Goal: Information Seeking & Learning: Find specific fact

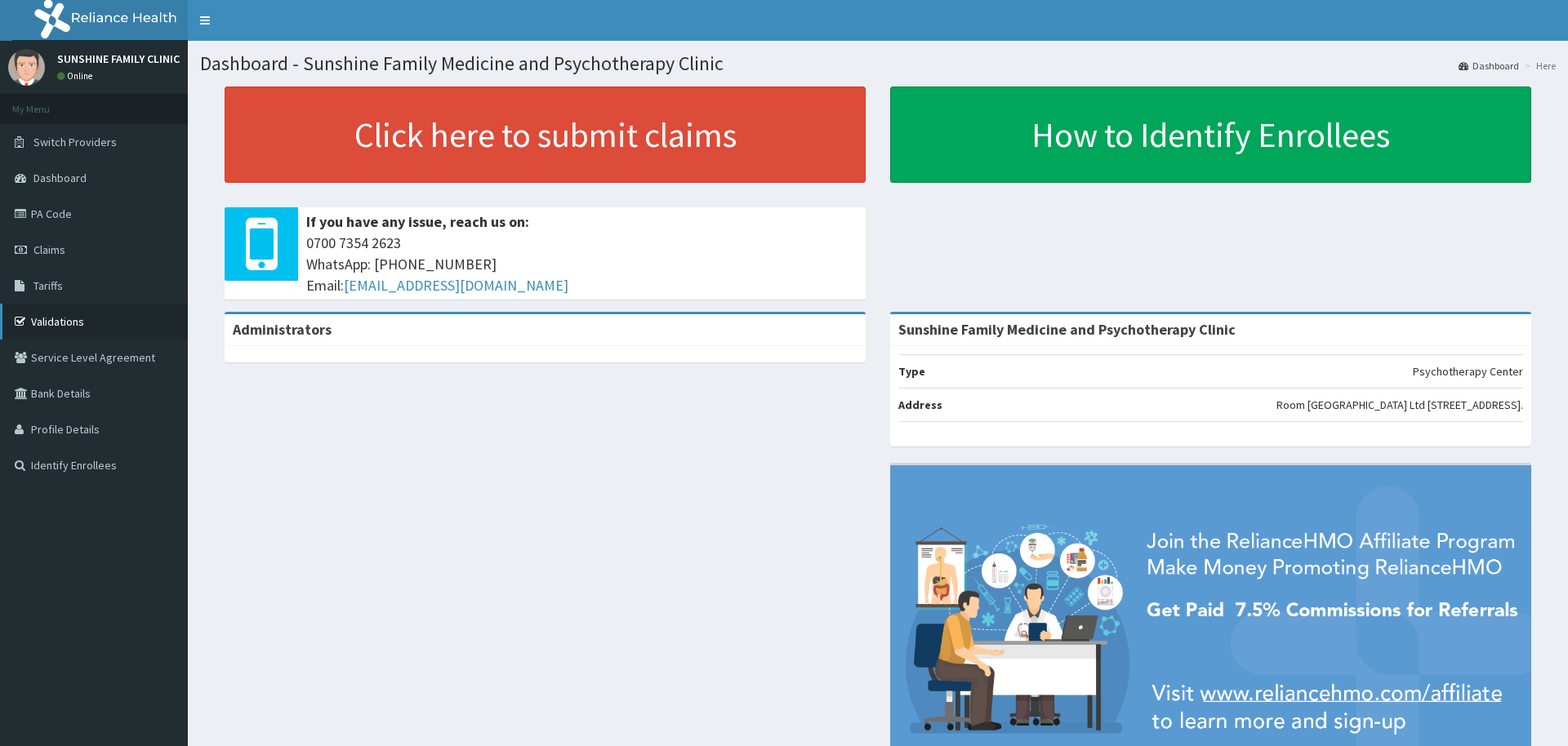
click at [61, 321] on link "Validations" at bounding box center [94, 321] width 188 height 36
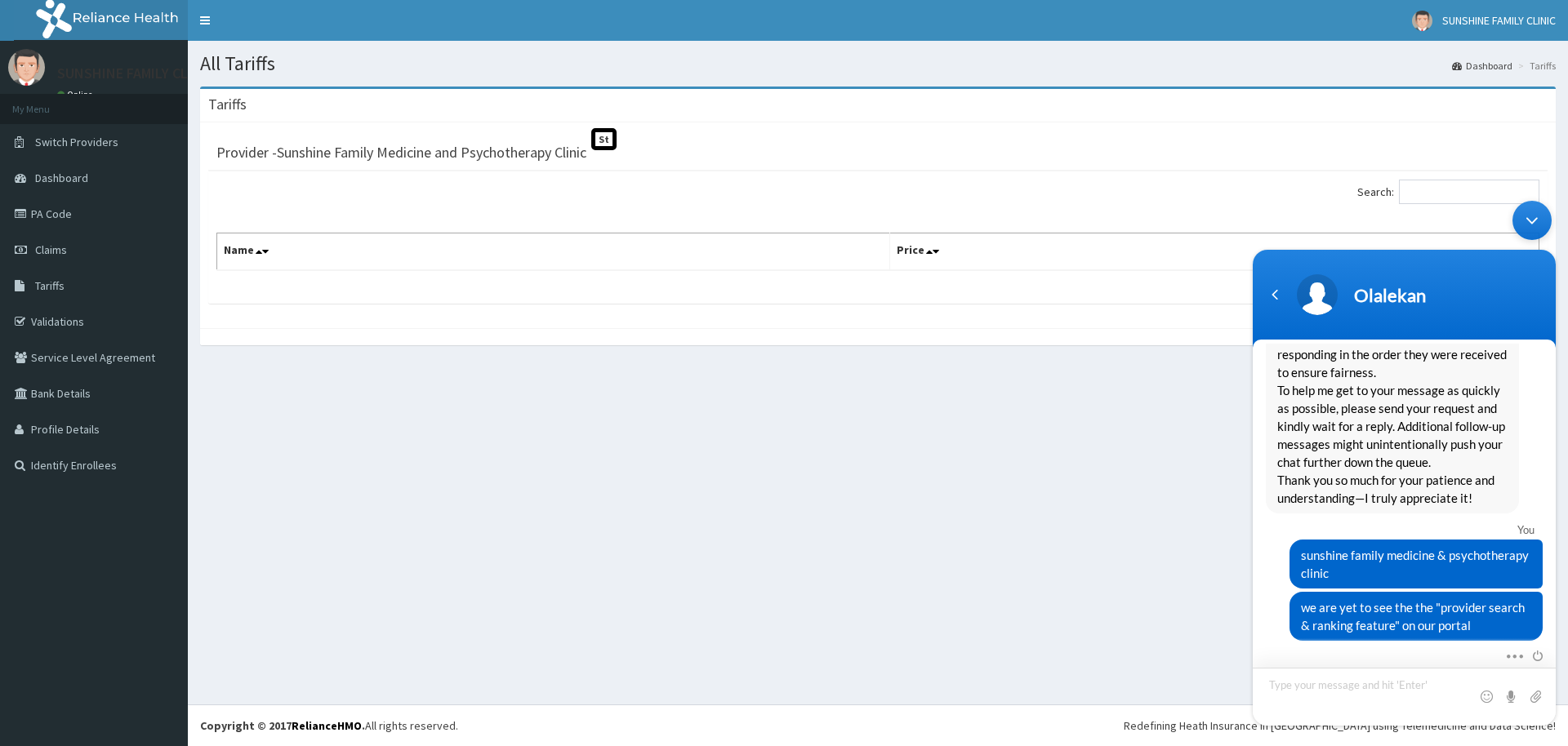
scroll to position [2222, 0]
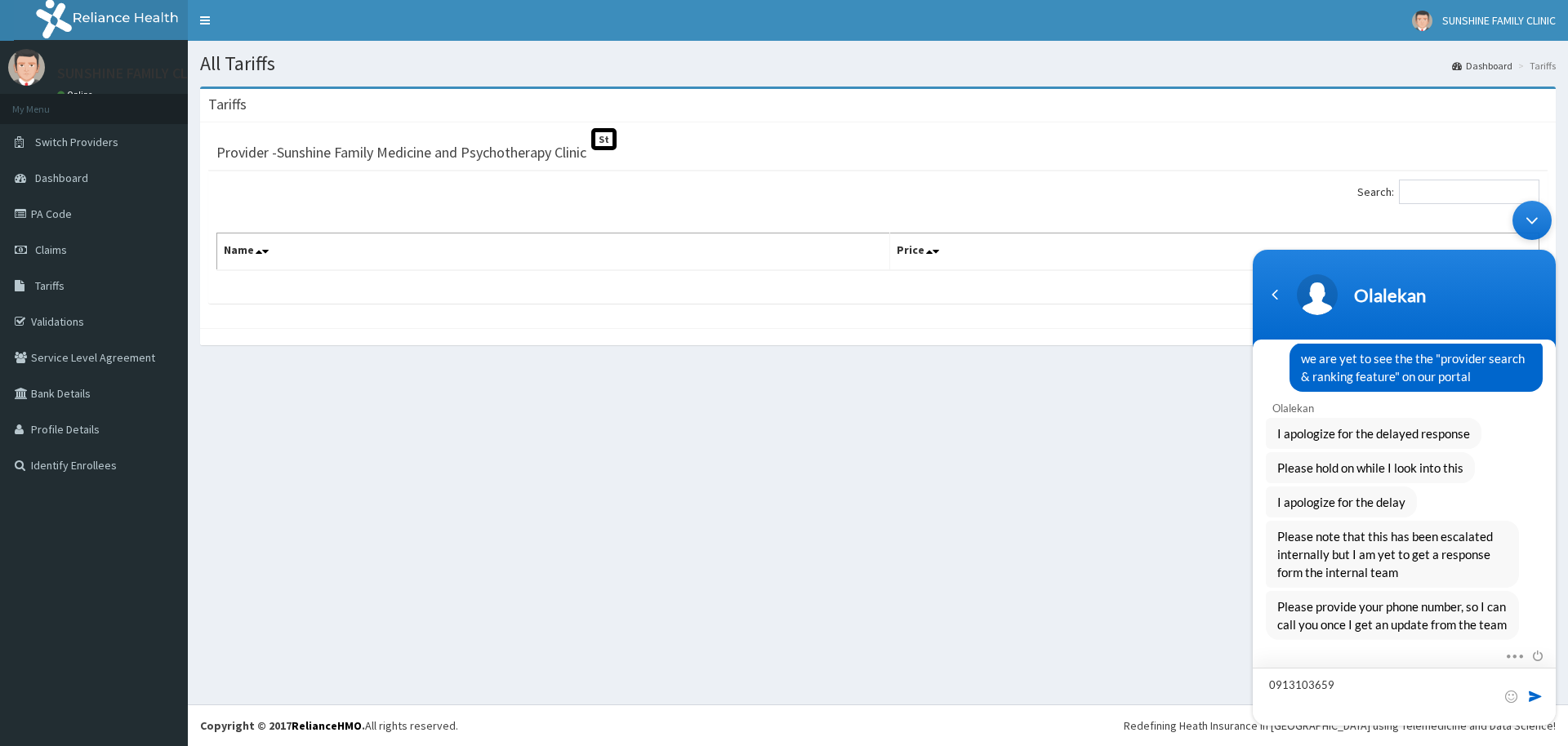
type textarea "09131036590"
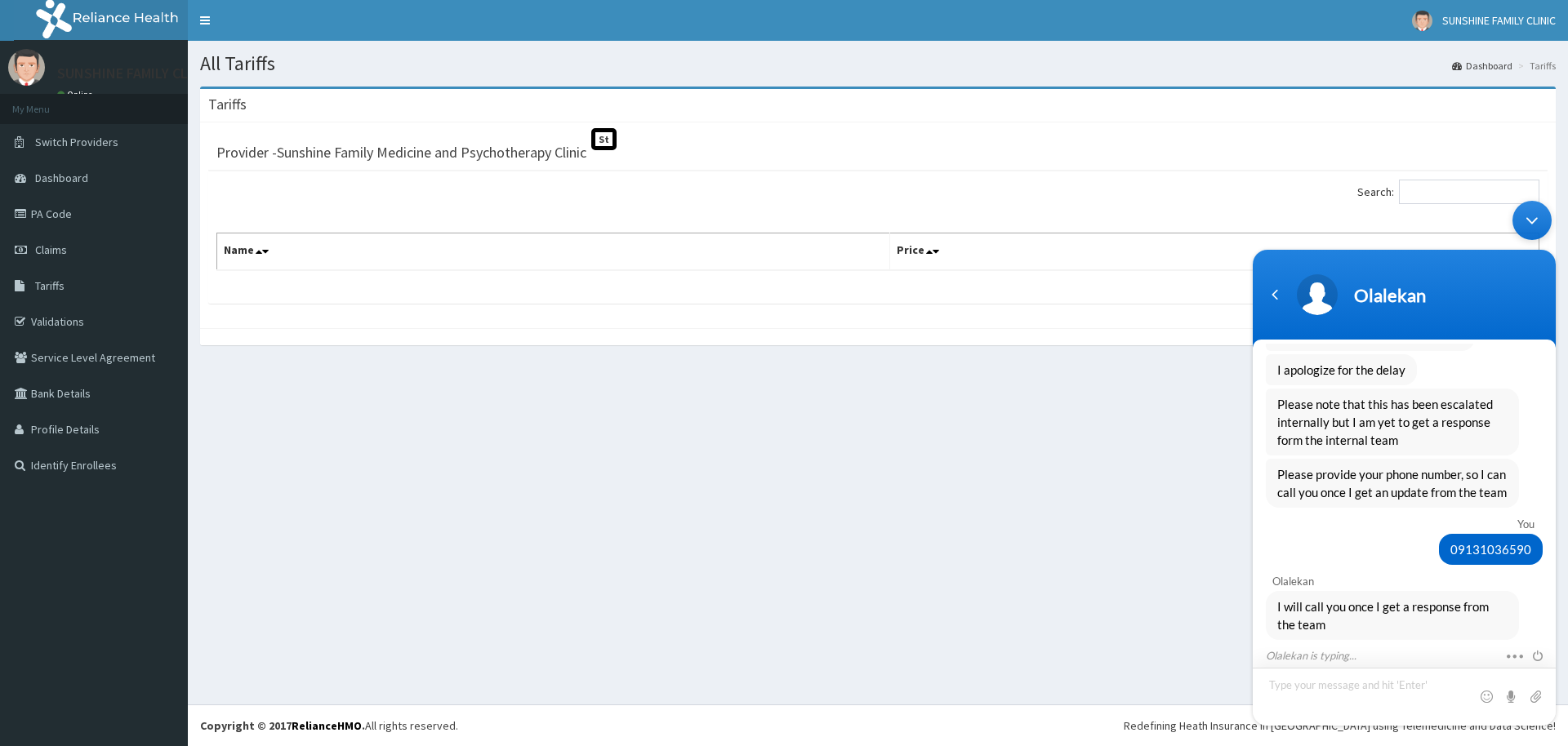
scroll to position [2407, 0]
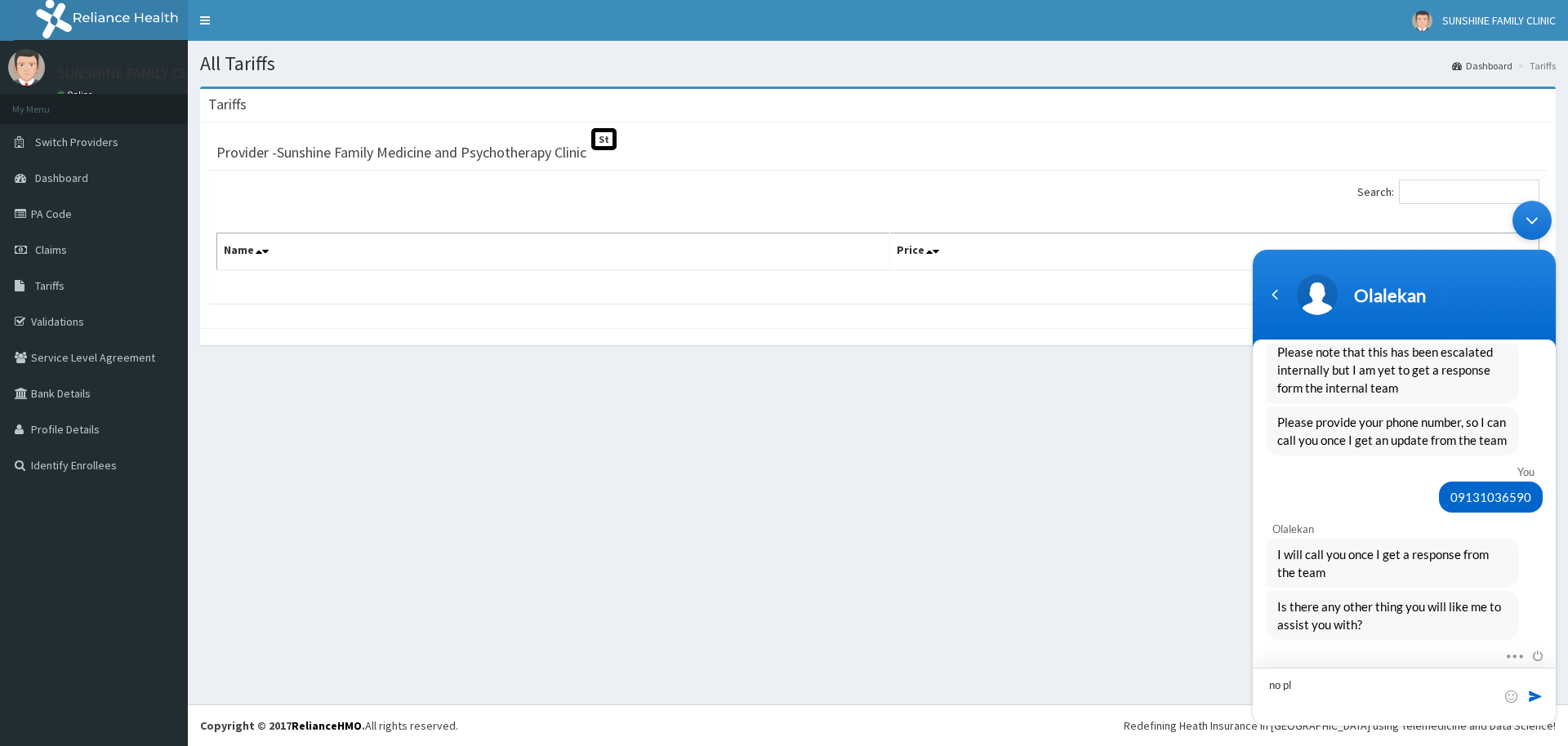
type textarea "no pls"
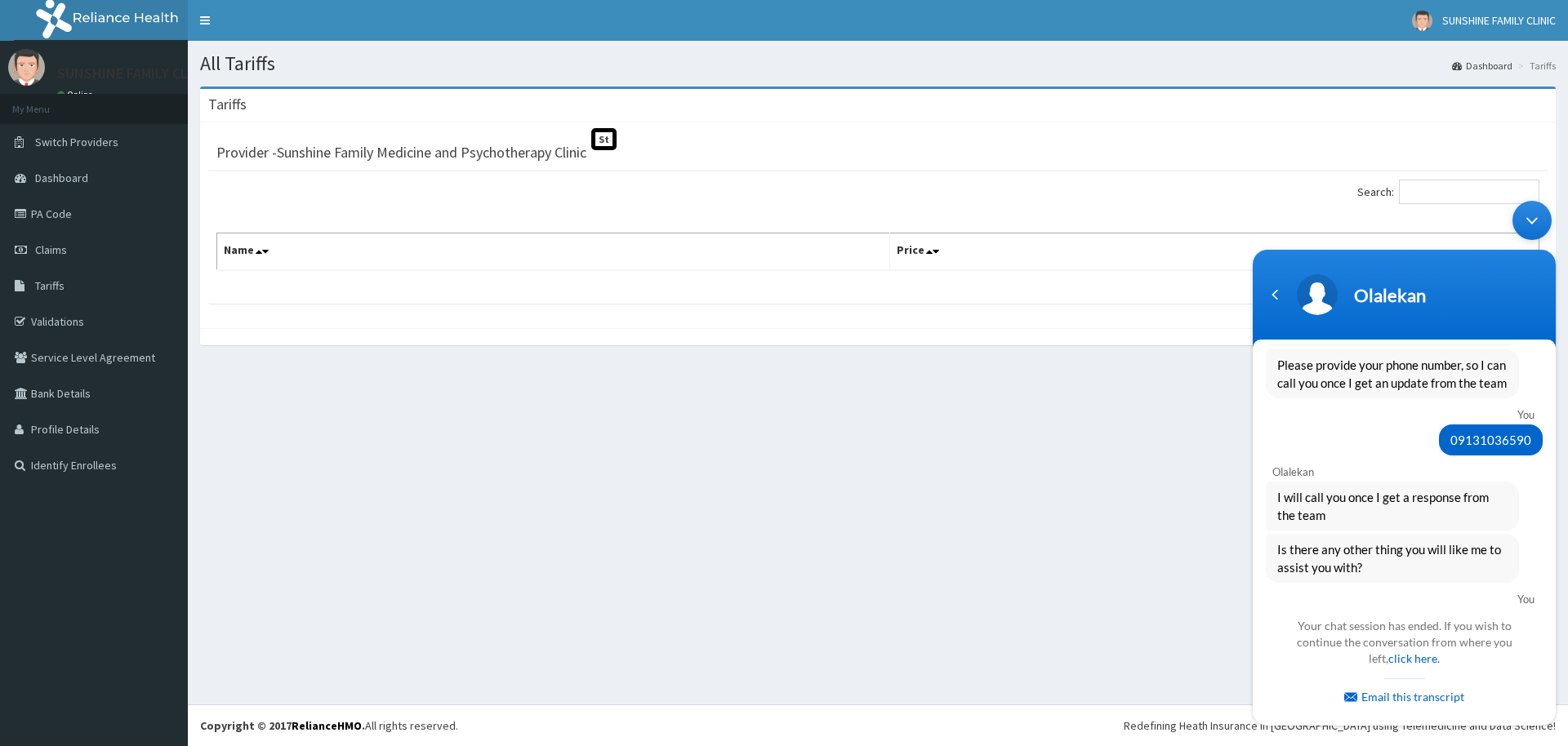
scroll to position [2760, 0]
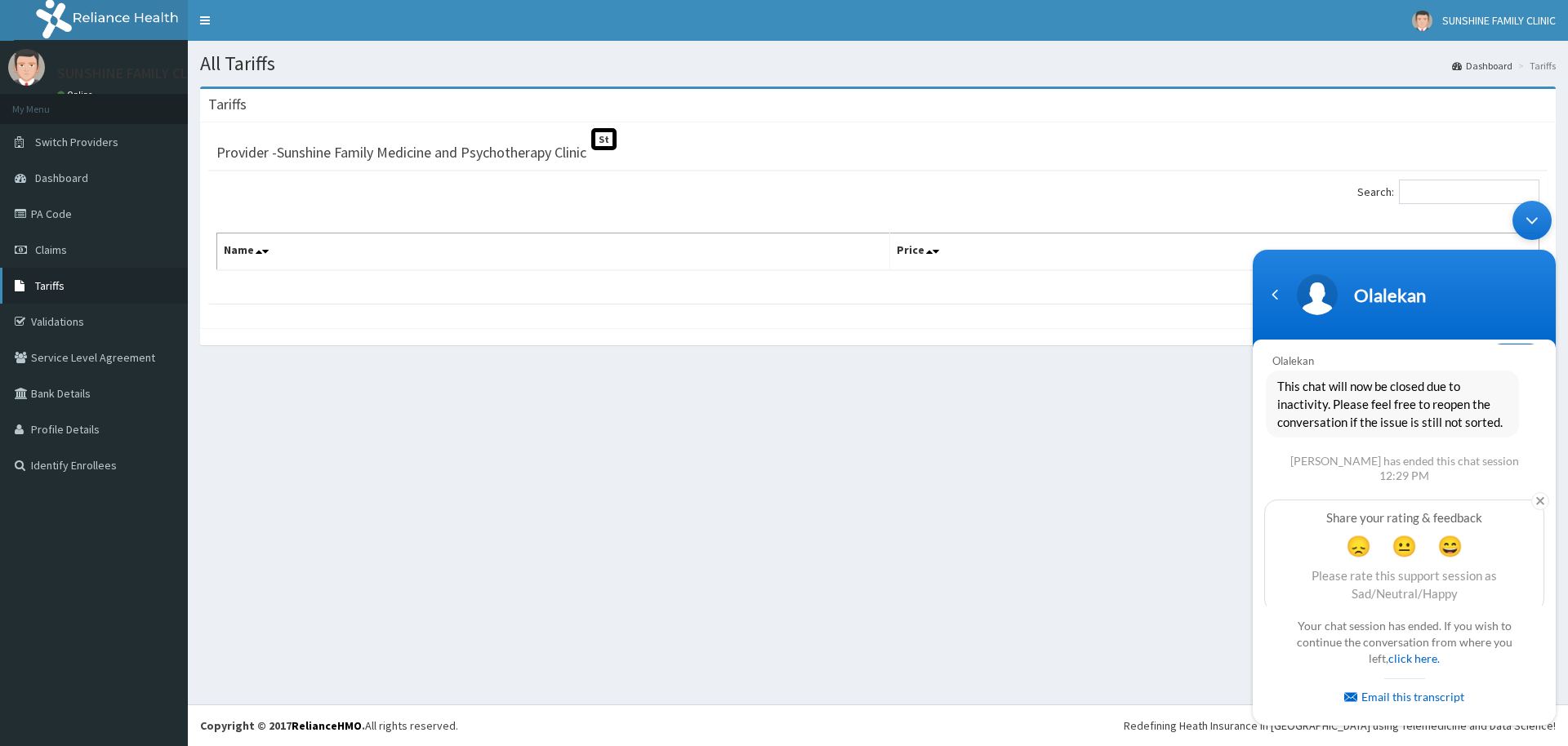
click at [60, 277] on link "Tariffs" at bounding box center [94, 285] width 188 height 36
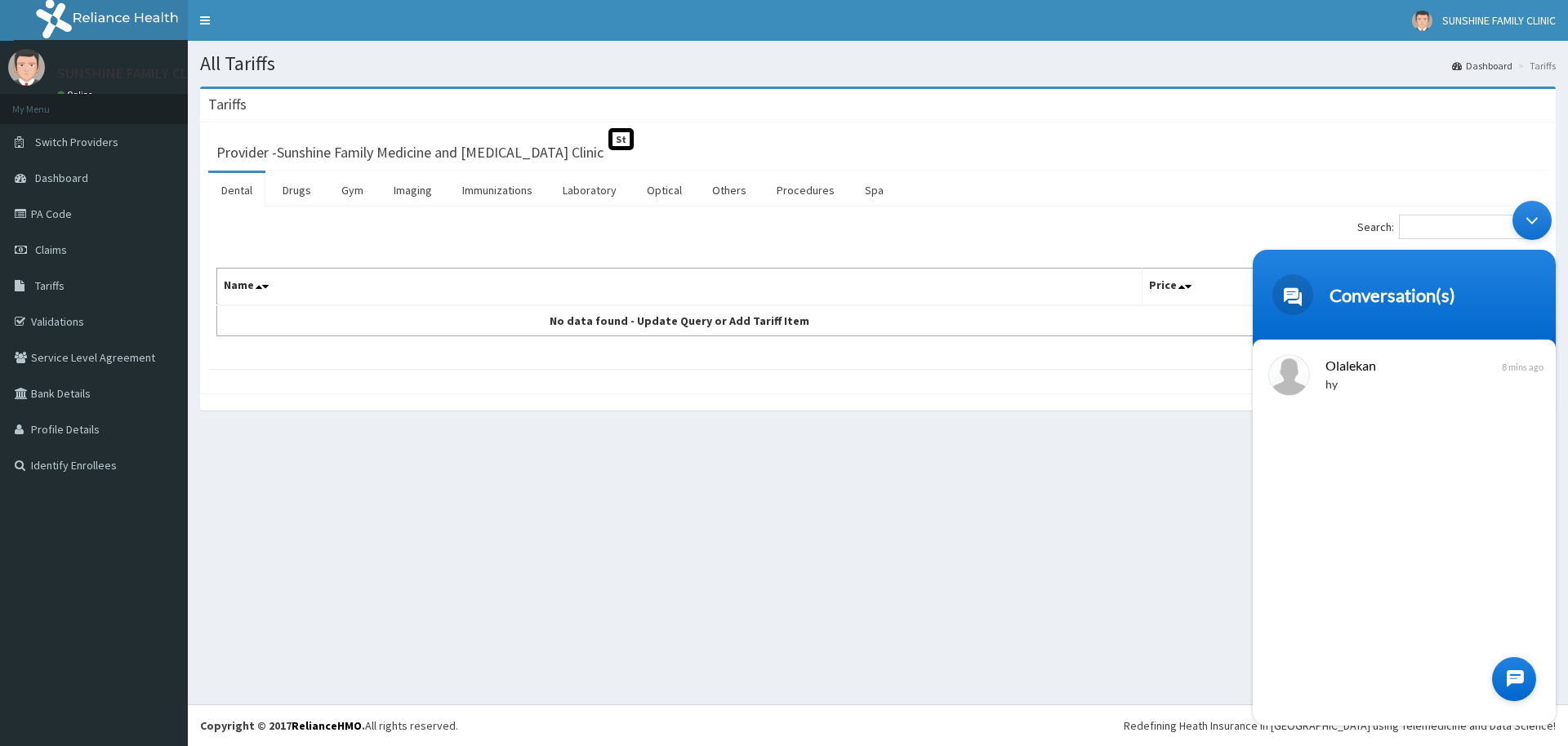
click at [1444, 228] on body "Conversation(s) We're online! Olalekan hy 8 mins ago" at bounding box center [1404, 463] width 320 height 541
click at [1534, 219] on div "Minimize live chat window" at bounding box center [1532, 220] width 39 height 39
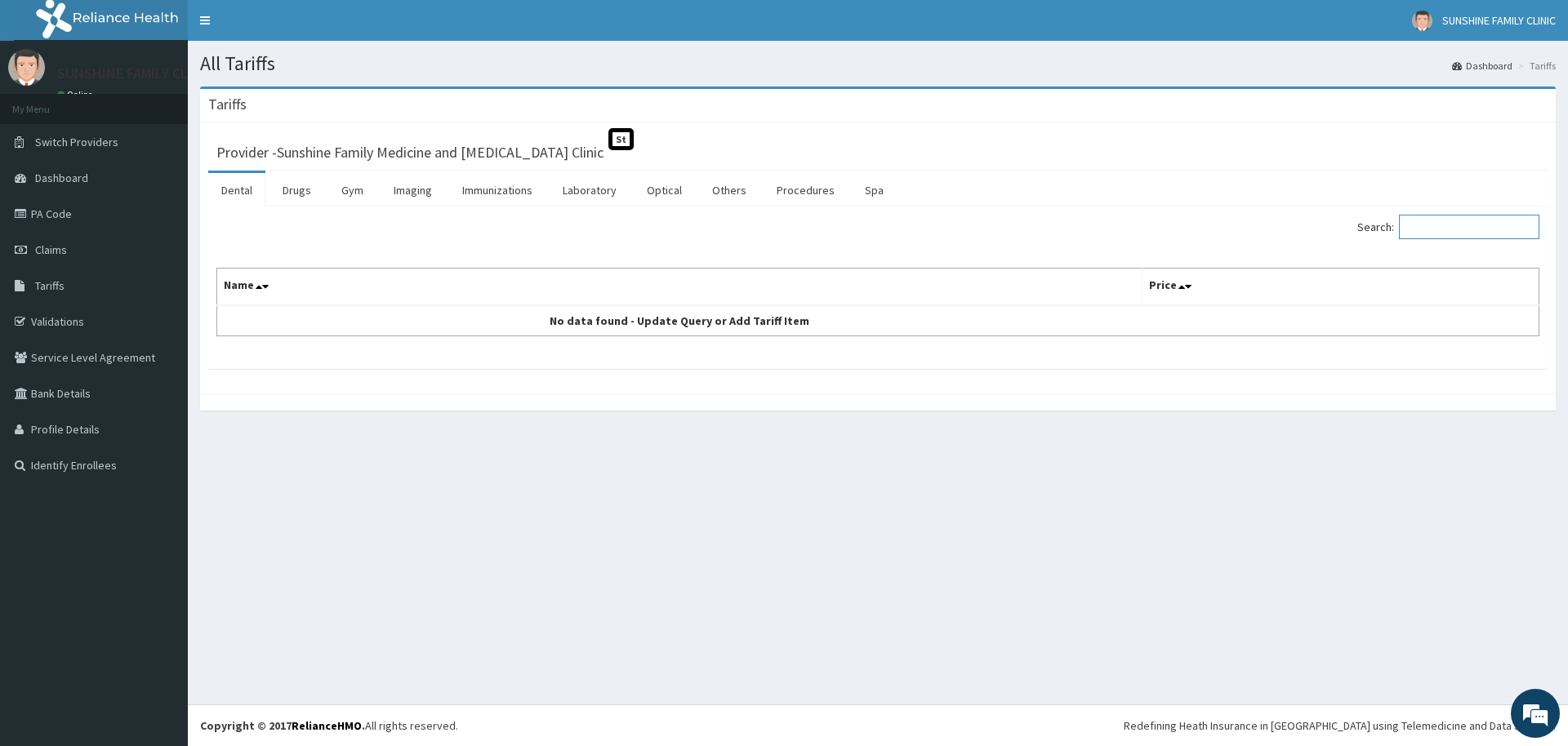
click at [1469, 226] on input "Search:" at bounding box center [1469, 226] width 140 height 24
type input "o"
type input "physician"
click at [783, 204] on link "Procedures" at bounding box center [805, 190] width 84 height 34
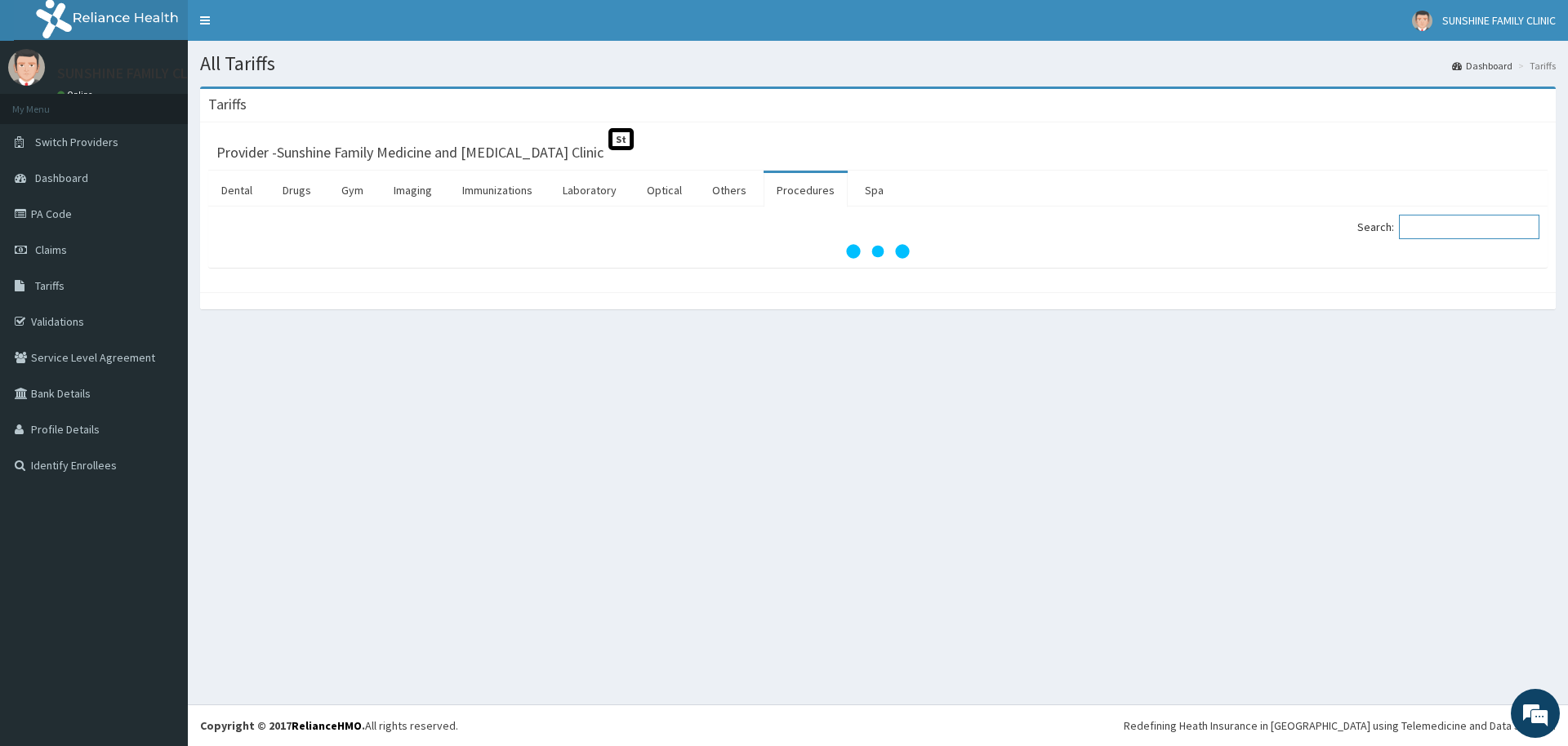
click at [1442, 229] on input "Search:" at bounding box center [1469, 226] width 140 height 24
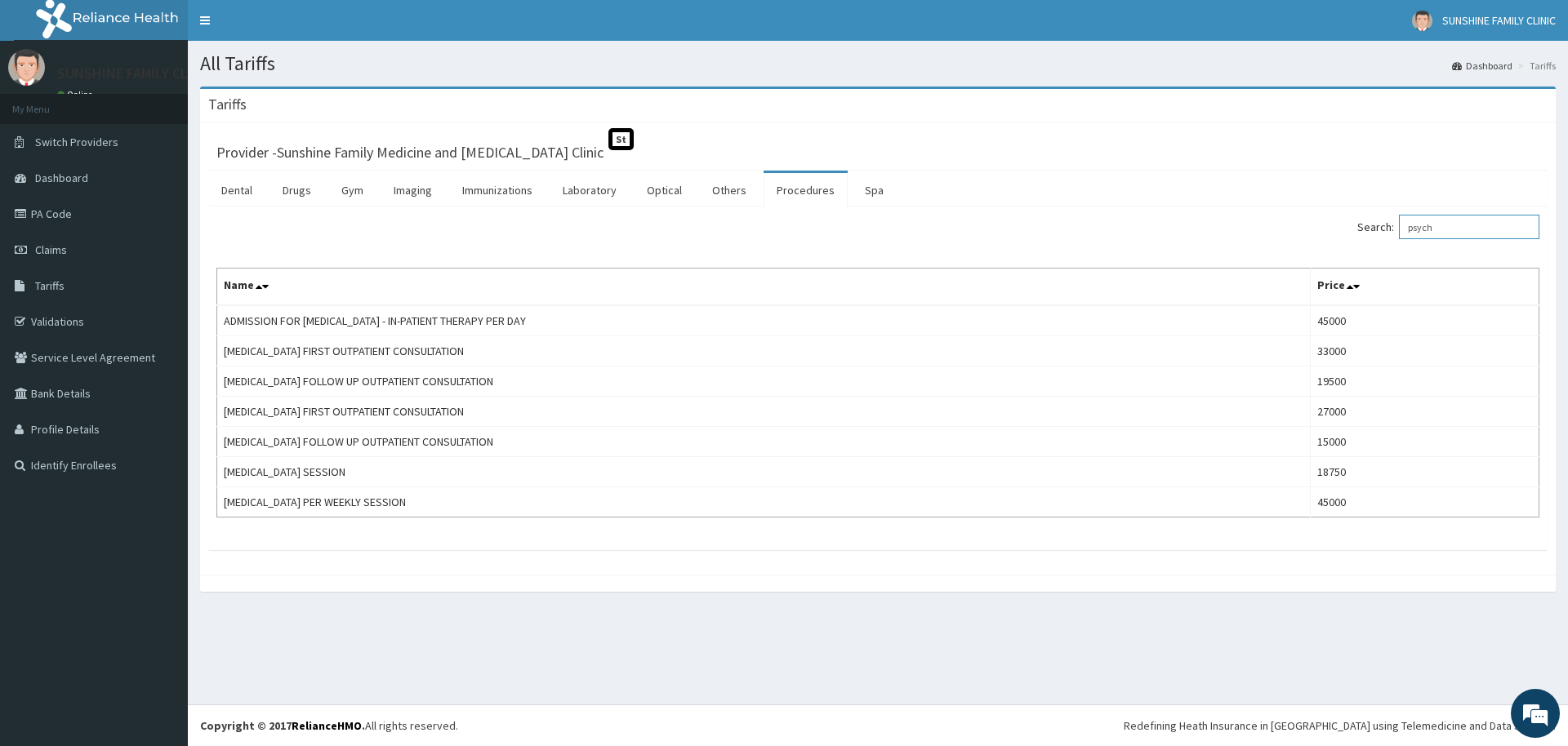
drag, startPoint x: 1482, startPoint y: 228, endPoint x: 1437, endPoint y: 223, distance: 45.3
click at [1437, 223] on input "psych" at bounding box center [1469, 226] width 140 height 24
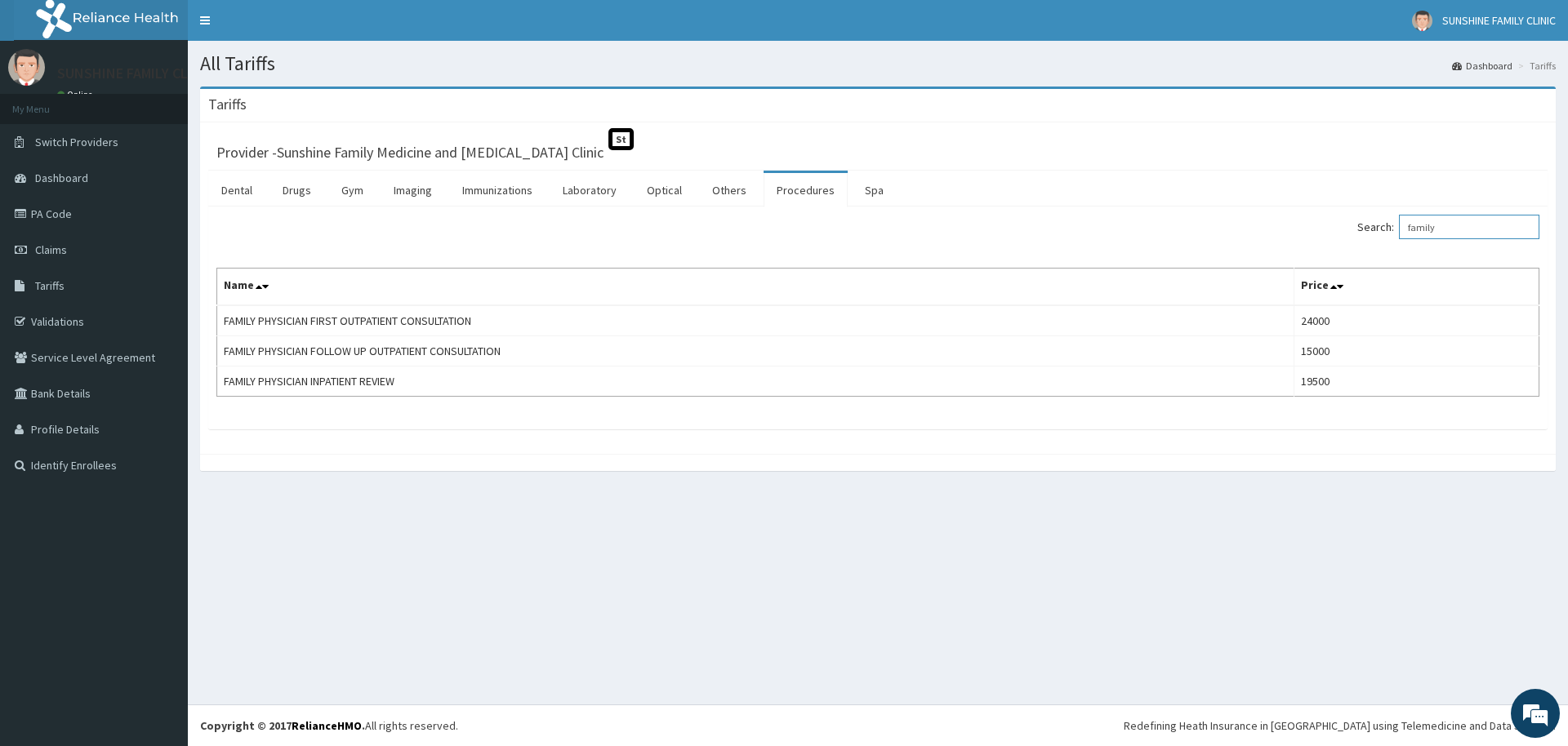
type input "family"
